Goal: Task Accomplishment & Management: Complete application form

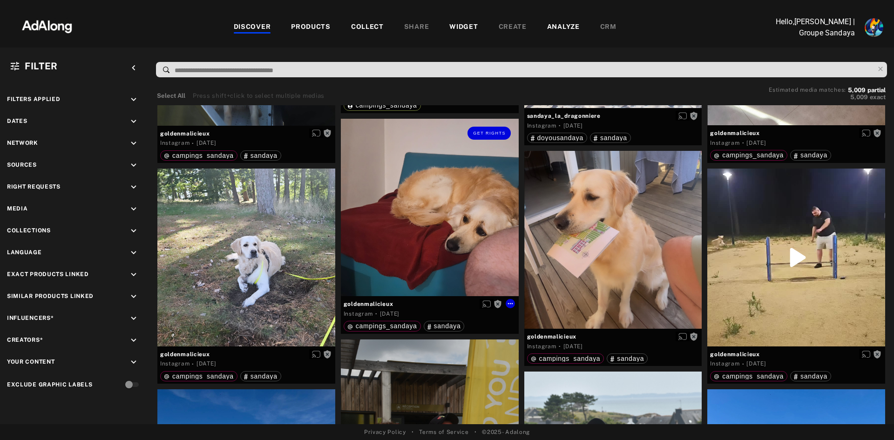
scroll to position [11460, 0]
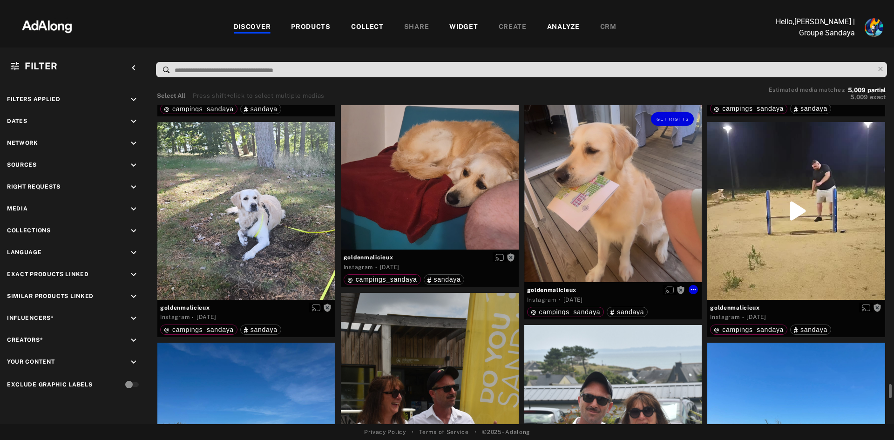
click at [581, 203] on div "Get rights" at bounding box center [614, 193] width 178 height 178
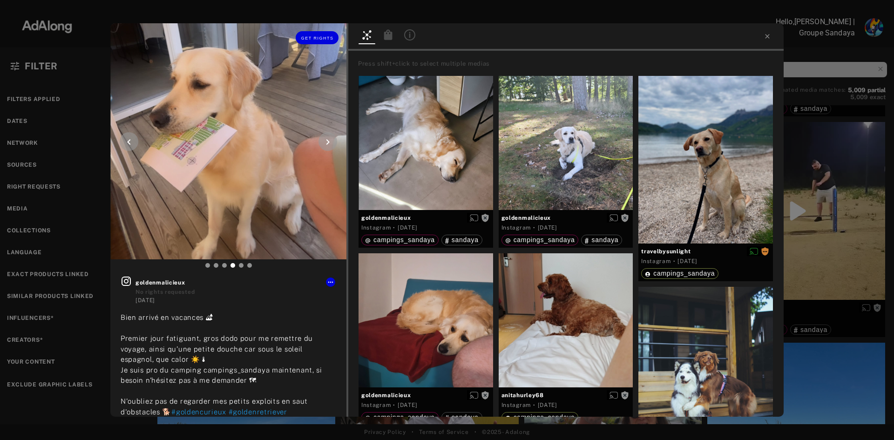
click at [328, 140] on icon at bounding box center [328, 142] width 3 height 6
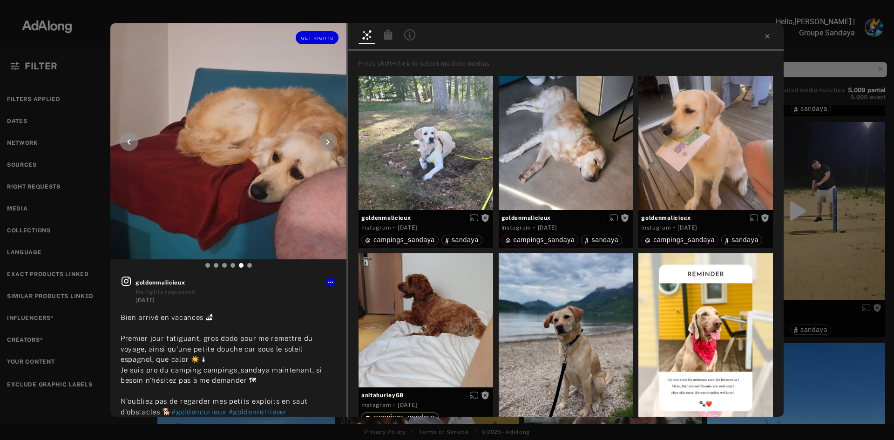
click at [123, 141] on icon at bounding box center [128, 141] width 11 height 11
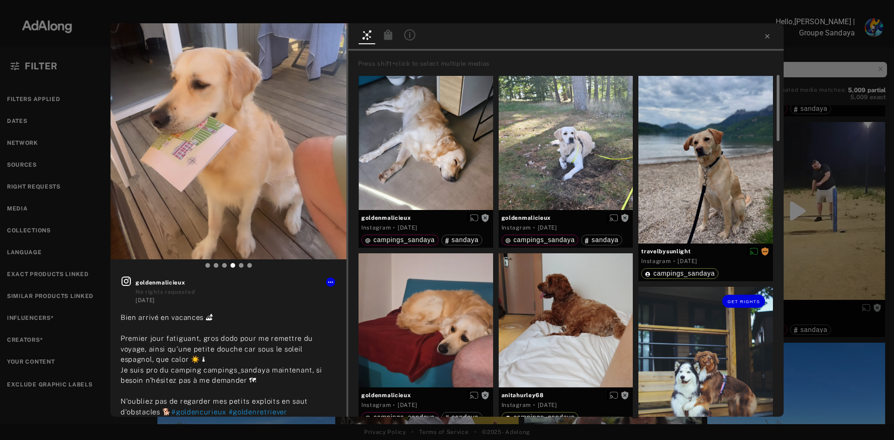
scroll to position [93, 0]
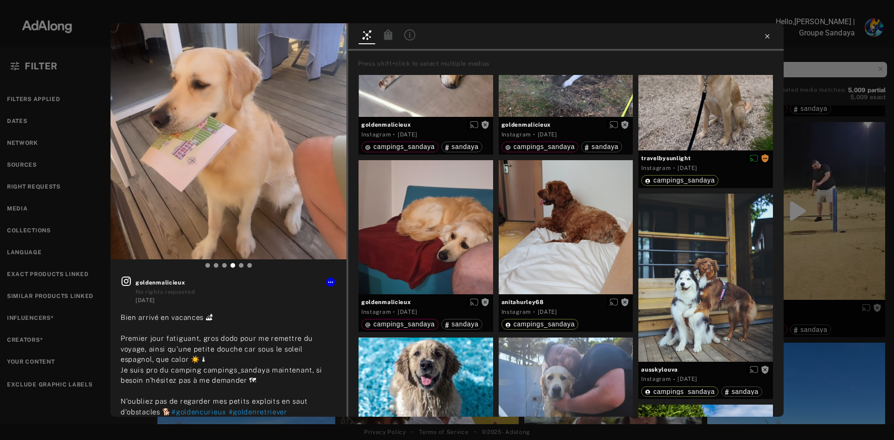
click at [766, 36] on icon at bounding box center [767, 36] width 7 height 7
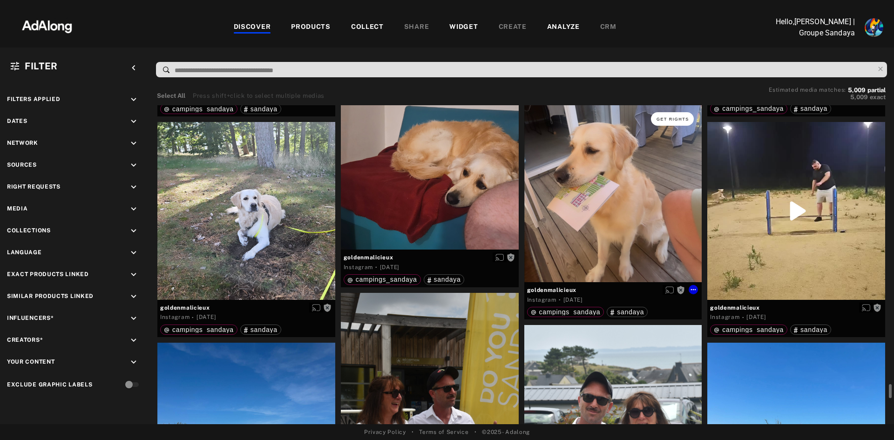
click at [675, 118] on span "Get rights" at bounding box center [673, 119] width 33 height 5
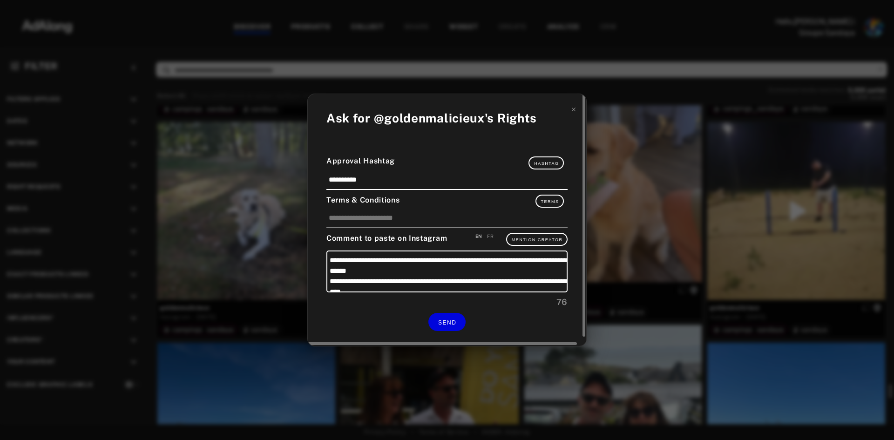
click at [489, 239] on div "FR" at bounding box center [490, 236] width 7 height 7
type textarea "**********"
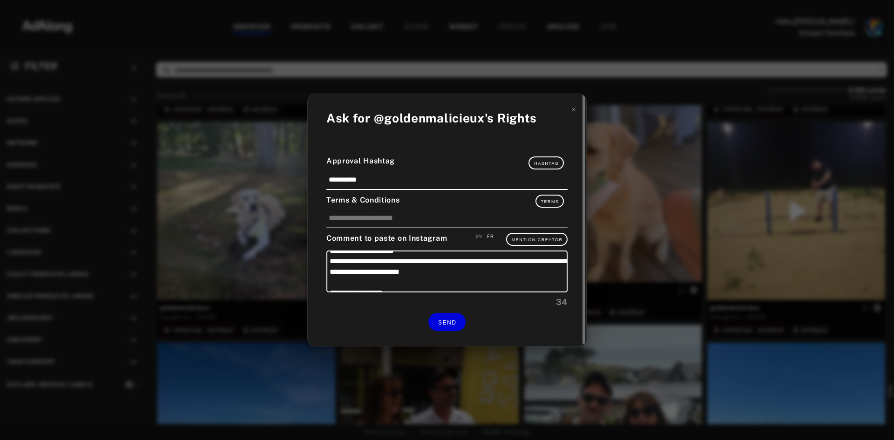
scroll to position [30, 0]
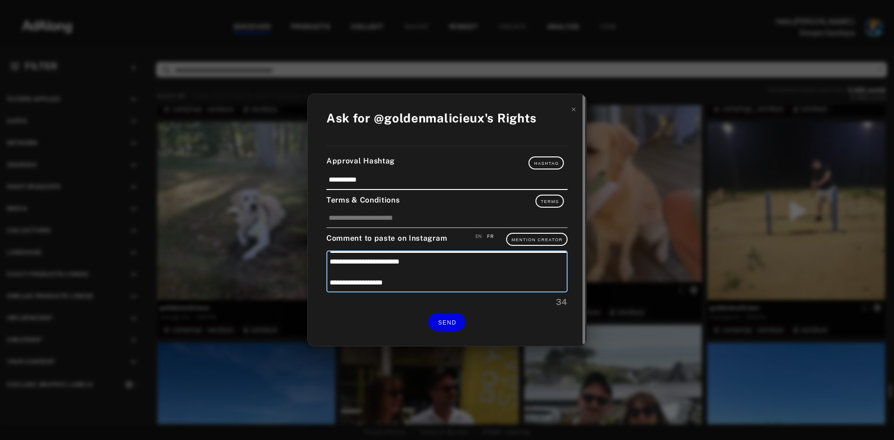
click at [432, 280] on textarea "**********" at bounding box center [447, 272] width 241 height 42
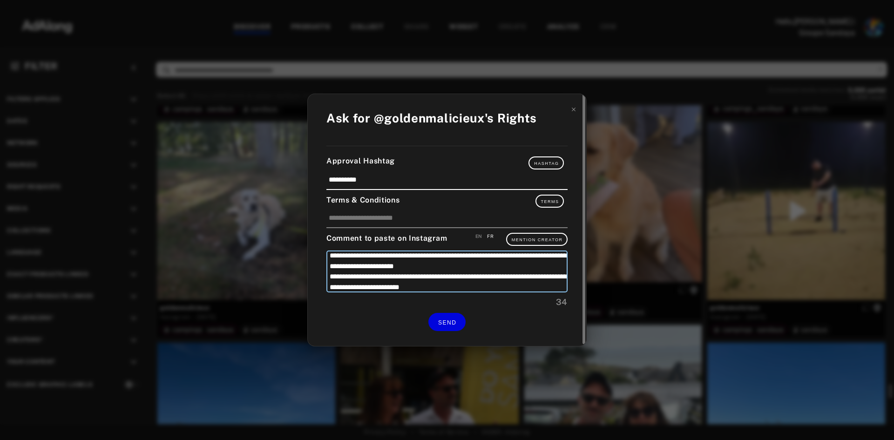
scroll to position [0, 0]
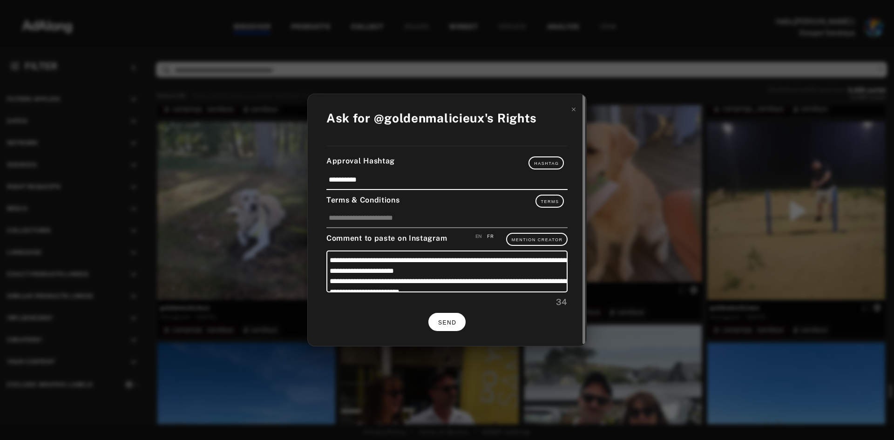
click at [441, 320] on span "SEND" at bounding box center [447, 323] width 18 height 7
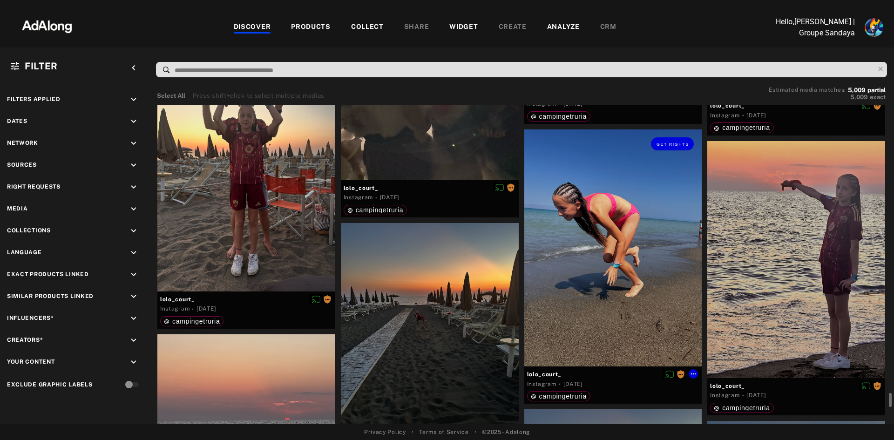
scroll to position [20358, 0]
